Goal: Navigation & Orientation: Find specific page/section

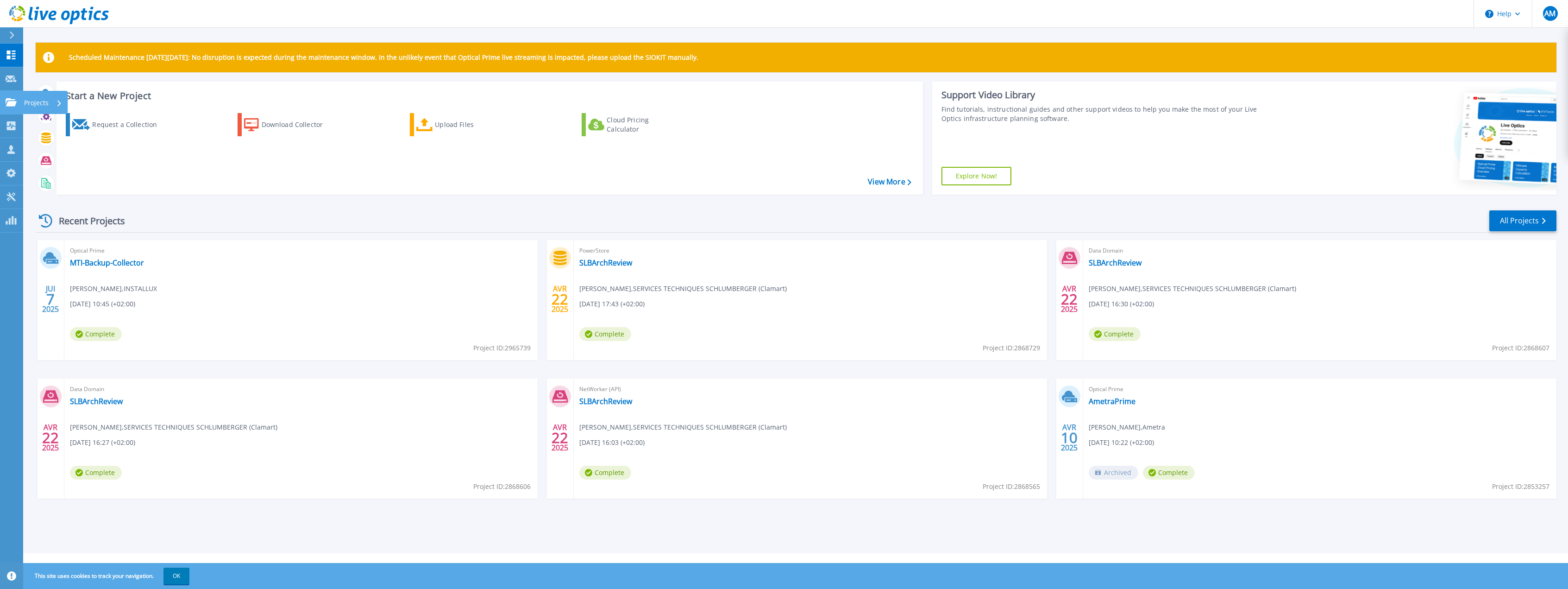
click at [32, 101] on p "Projects" at bounding box center [36, 102] width 25 height 24
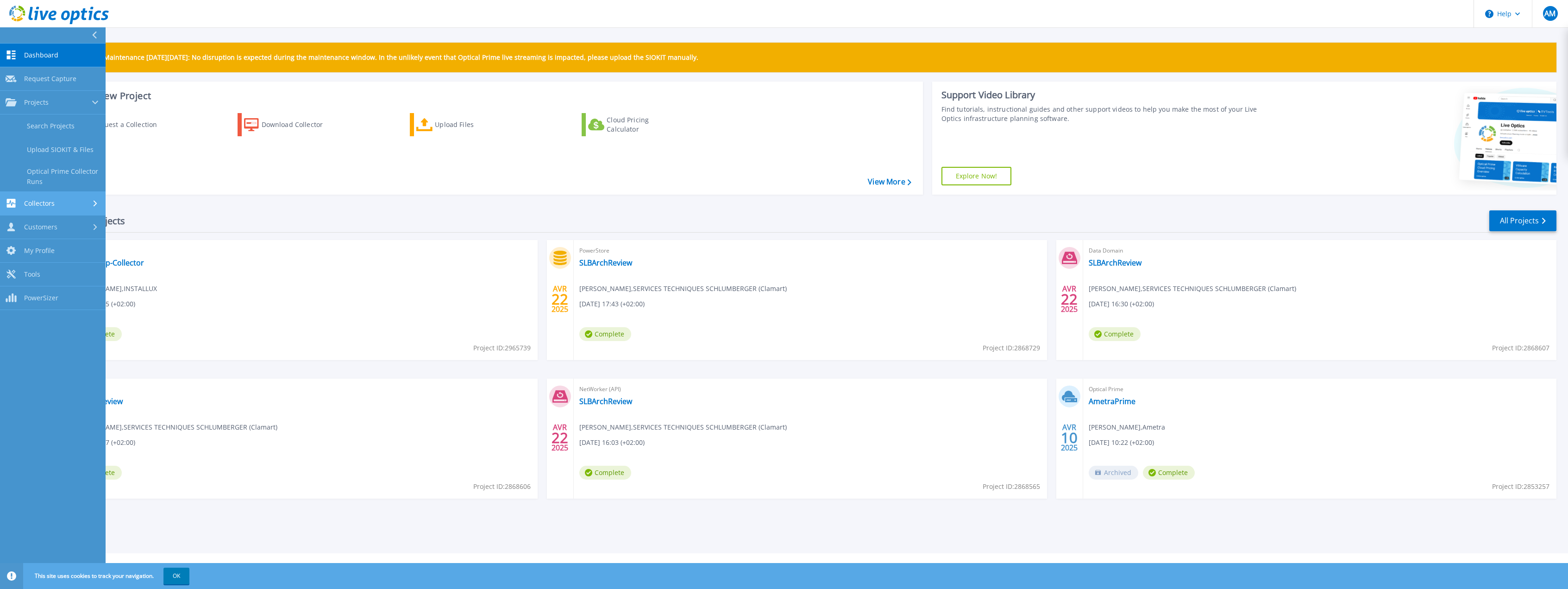
click at [69, 203] on div "Collectors" at bounding box center [53, 203] width 95 height 9
click at [94, 35] on icon at bounding box center [94, 35] width 5 height 8
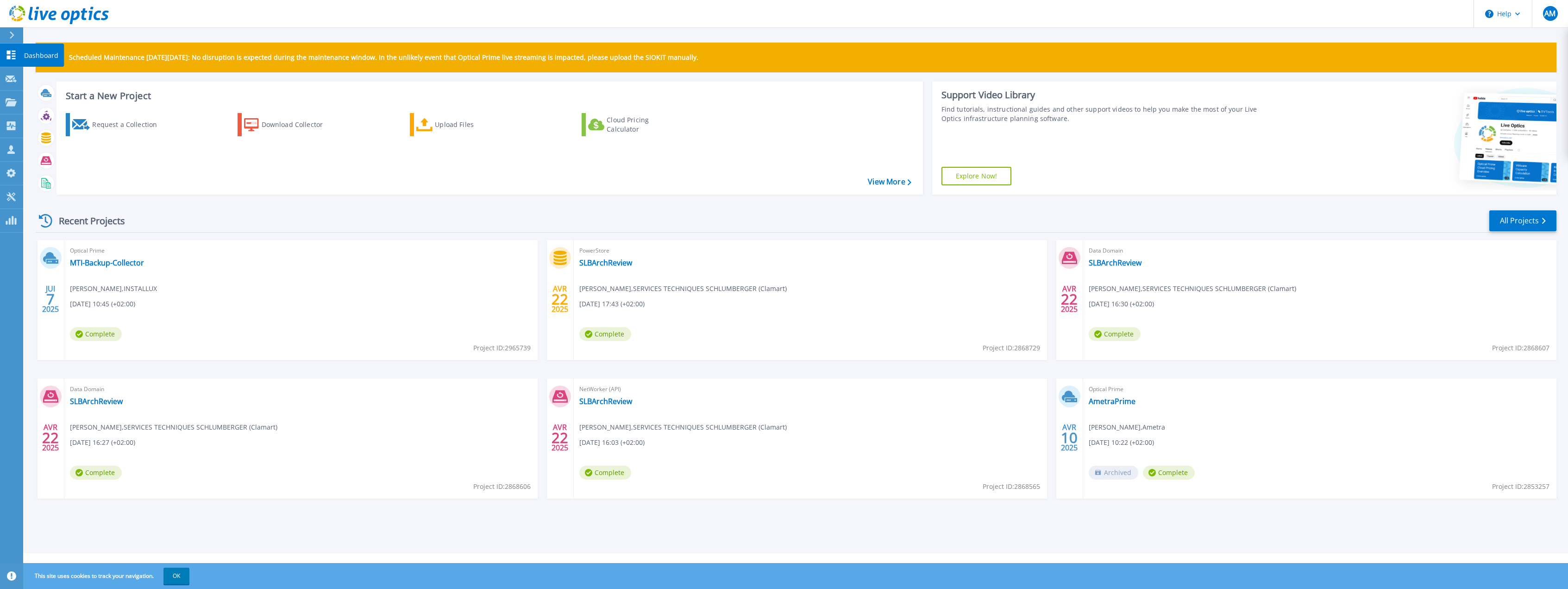
click at [26, 55] on p "Dashboard" at bounding box center [41, 55] width 34 height 24
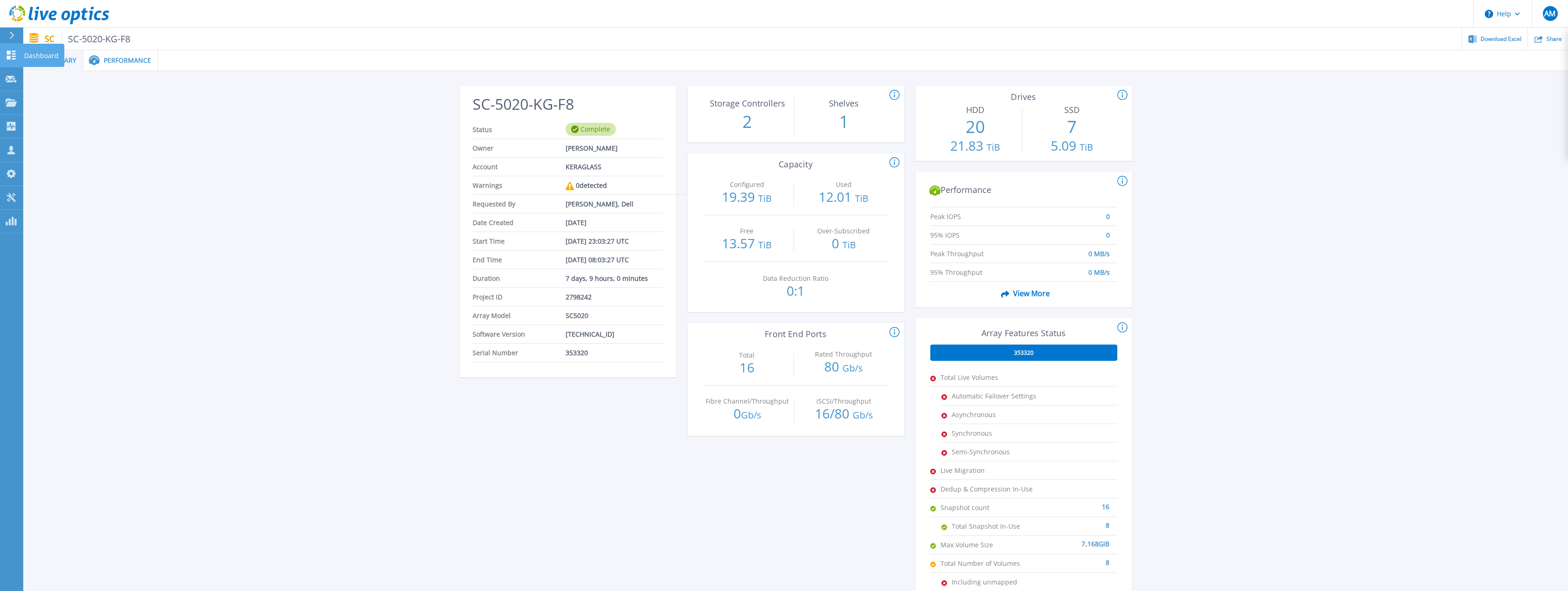
click at [43, 60] on p "Dashboard" at bounding box center [41, 56] width 35 height 24
click at [47, 59] on span "Summary" at bounding box center [60, 60] width 33 height 7
click at [1503, 32] on div "Download Excel" at bounding box center [1495, 38] width 65 height 22
click at [59, 61] on span "Summary" at bounding box center [60, 60] width 33 height 7
click at [1023, 291] on span "View More" at bounding box center [1023, 294] width 53 height 17
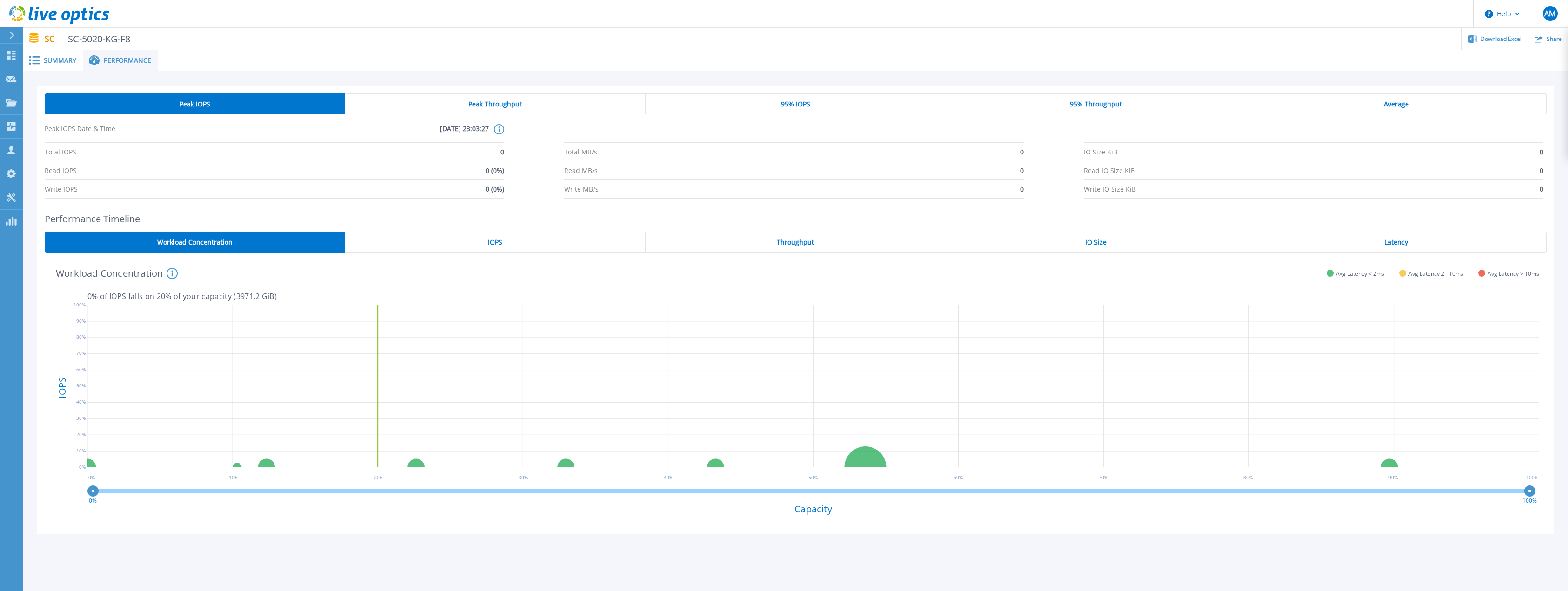
click at [39, 66] on div "Summary" at bounding box center [53, 60] width 60 height 21
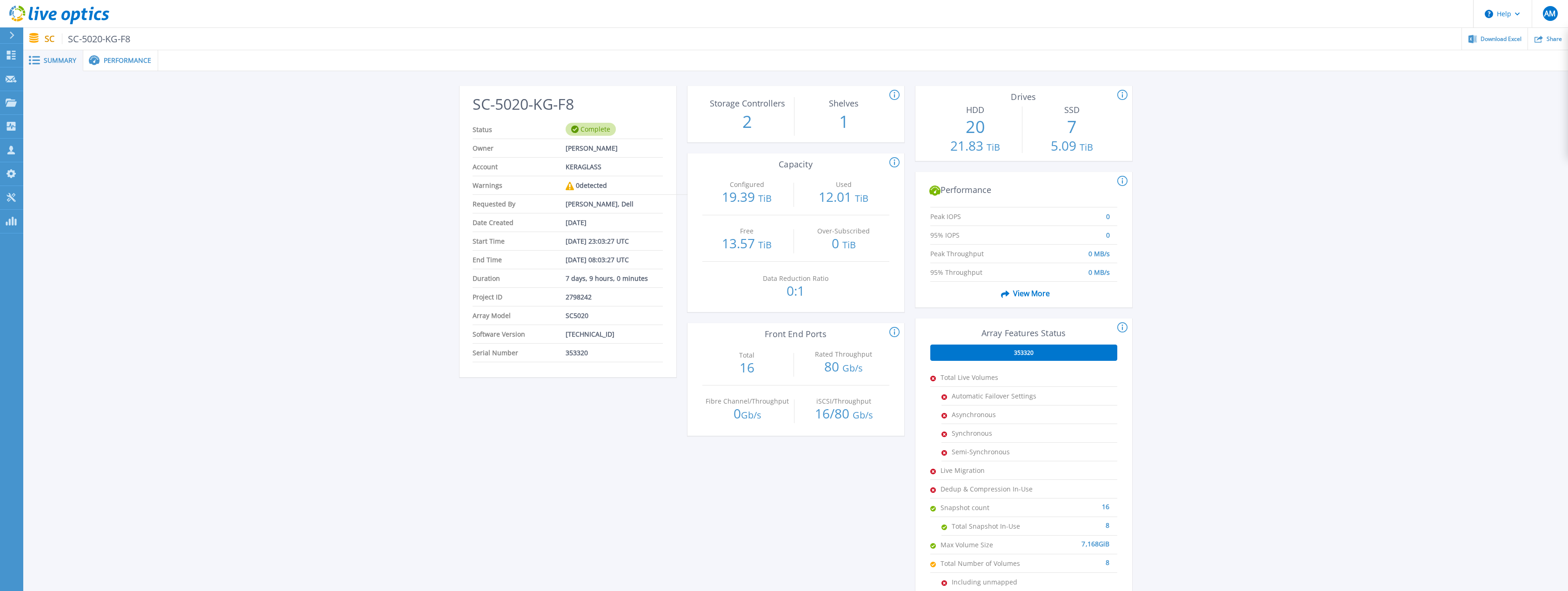
click at [112, 61] on span "Performance" at bounding box center [127, 60] width 47 height 7
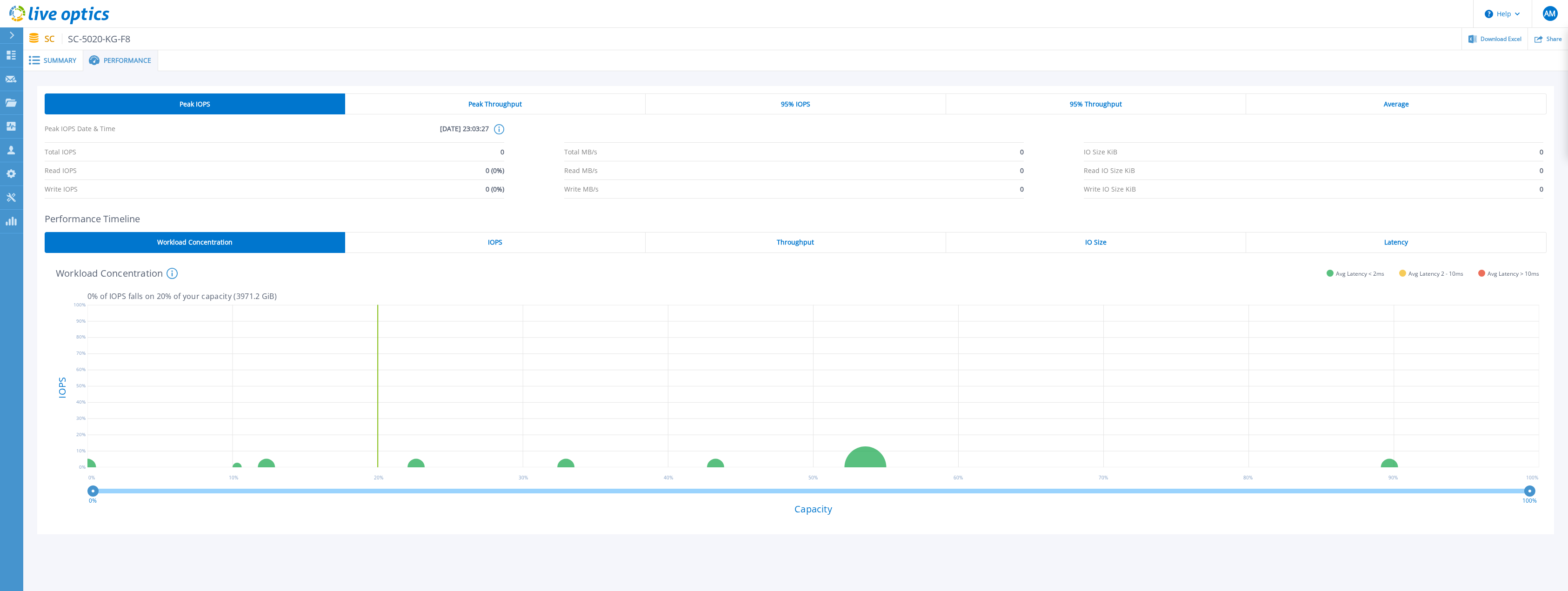
click at [61, 62] on span "Summary" at bounding box center [60, 60] width 33 height 7
